Goal: Transaction & Acquisition: Purchase product/service

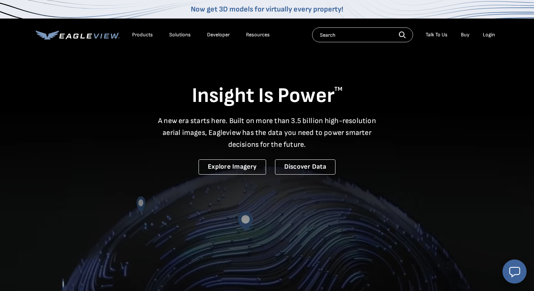
click at [487, 35] on div "Login" at bounding box center [489, 35] width 12 height 7
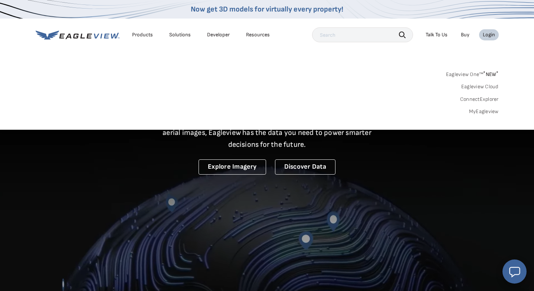
click at [487, 35] on div "Login" at bounding box center [489, 35] width 12 height 7
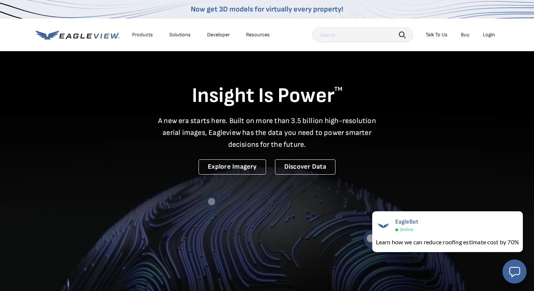
click at [487, 35] on div "Login" at bounding box center [489, 35] width 12 height 7
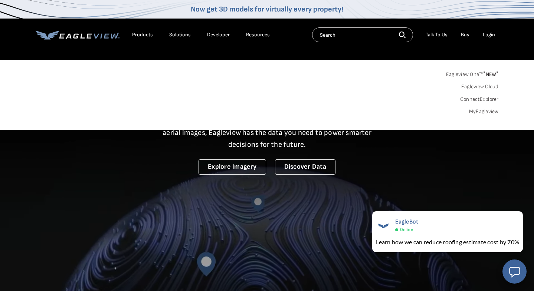
click at [487, 35] on div "Login" at bounding box center [489, 35] width 12 height 7
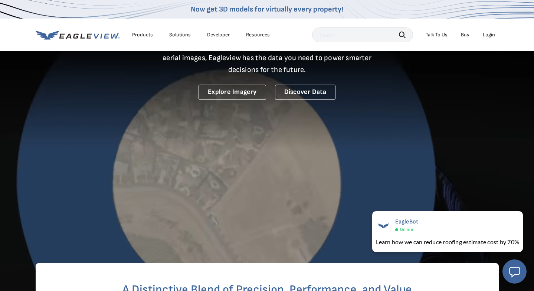
scroll to position [74, 0]
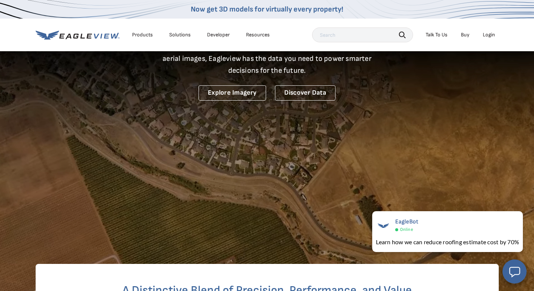
click at [333, 37] on input "text" at bounding box center [362, 34] width 101 height 15
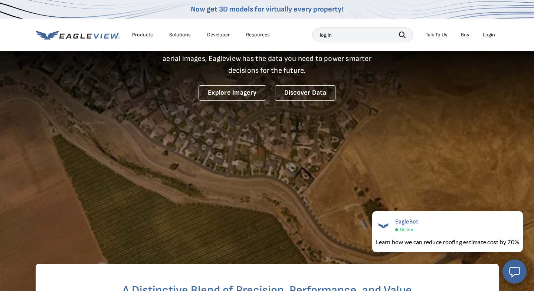
type input "log in"
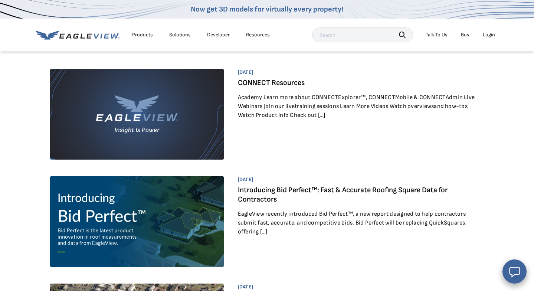
scroll to position [17, 0]
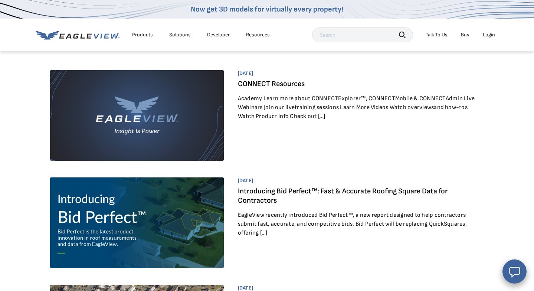
click at [487, 34] on div "Login" at bounding box center [489, 35] width 12 height 7
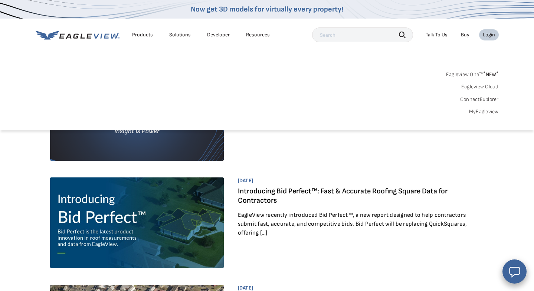
click at [478, 110] on link "MyEagleview" at bounding box center [484, 111] width 30 height 7
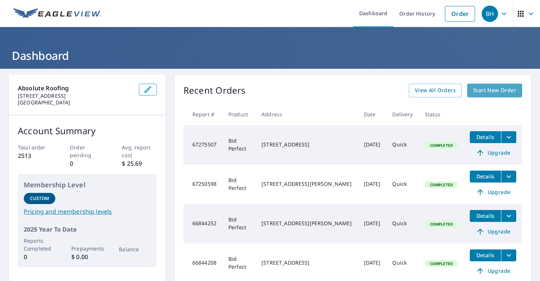
click at [484, 88] on span "Start New Order" at bounding box center [494, 90] width 43 height 9
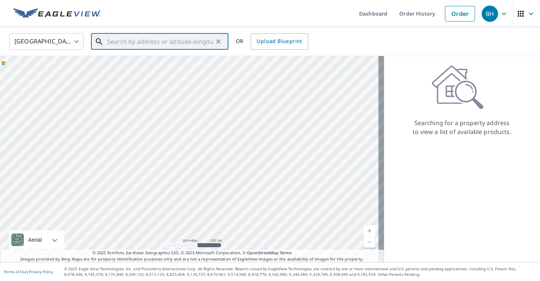
click at [134, 40] on input "text" at bounding box center [160, 41] width 106 height 21
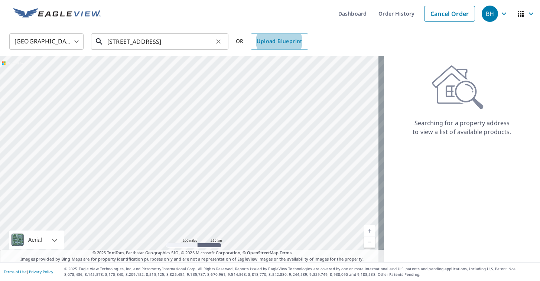
click at [196, 38] on input "[STREET_ADDRESS]" at bounding box center [160, 41] width 106 height 21
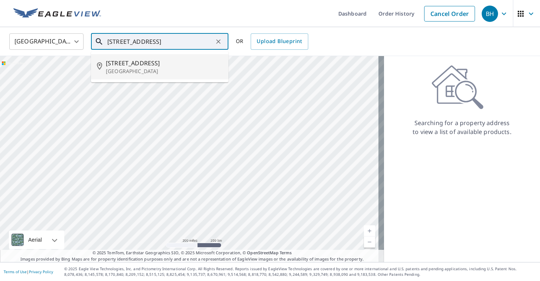
click at [120, 67] on span "[STREET_ADDRESS]" at bounding box center [164, 63] width 117 height 9
type input "[STREET_ADDRESS]"
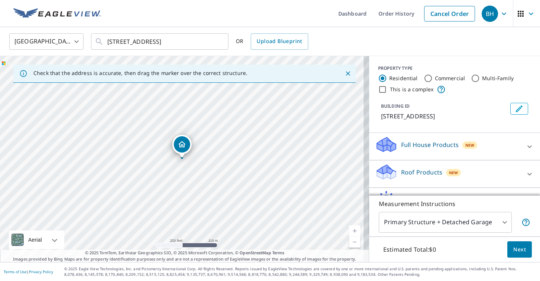
click at [344, 73] on icon "Close" at bounding box center [347, 73] width 7 height 7
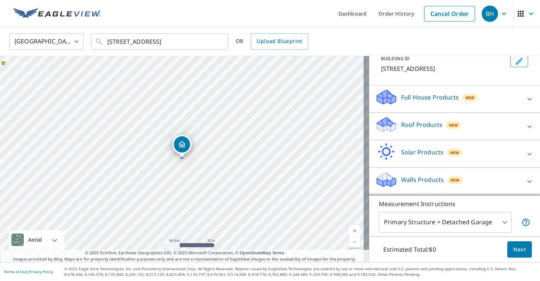
scroll to position [48, 0]
click at [413, 125] on p "Roof Products" at bounding box center [421, 124] width 41 height 9
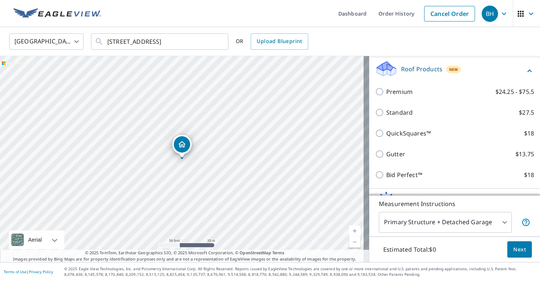
scroll to position [104, 0]
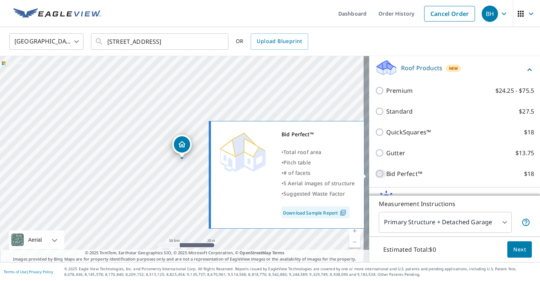
click at [375, 173] on input "Bid Perfect™ $18" at bounding box center [380, 173] width 11 height 9
checkbox input "true"
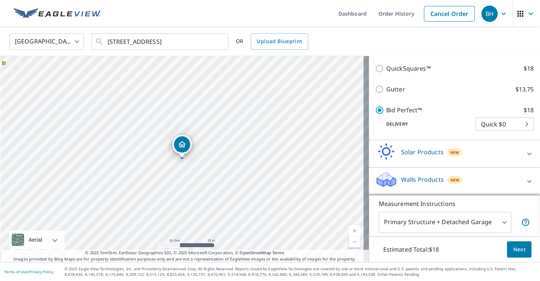
scroll to position [176, 0]
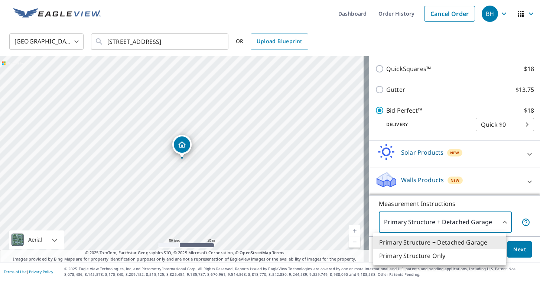
click at [500, 222] on body "BH BH Dashboard Order History Cancel Order BH [GEOGRAPHIC_DATA] [GEOGRAPHIC_DAT…" at bounding box center [270, 140] width 540 height 281
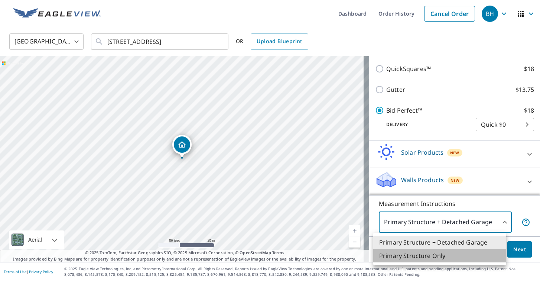
click at [428, 256] on li "Primary Structure Only" at bounding box center [439, 255] width 133 height 13
type input "2"
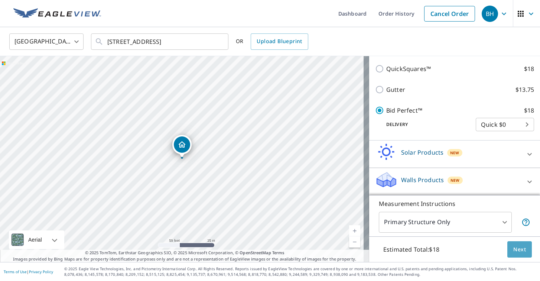
click at [515, 249] on span "Next" at bounding box center [519, 249] width 13 height 9
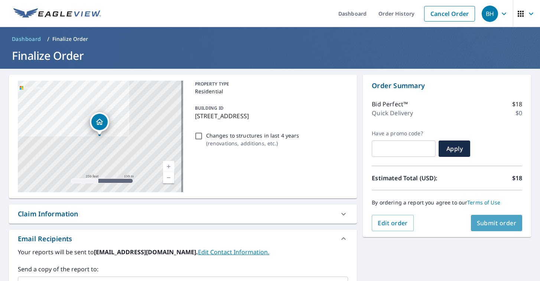
click at [498, 219] on span "Submit order" at bounding box center [497, 223] width 40 height 8
